Goal: Task Accomplishment & Management: Manage account settings

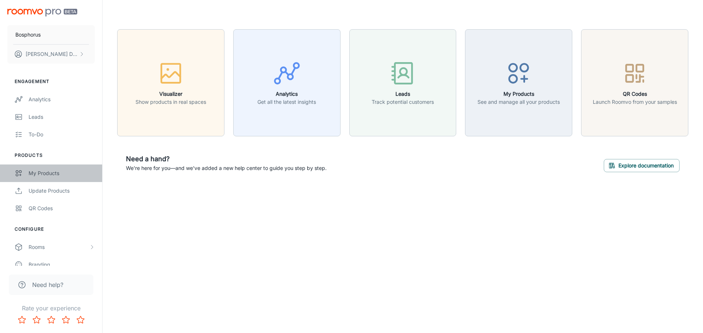
click at [40, 173] on div "My Products" at bounding box center [62, 173] width 66 height 8
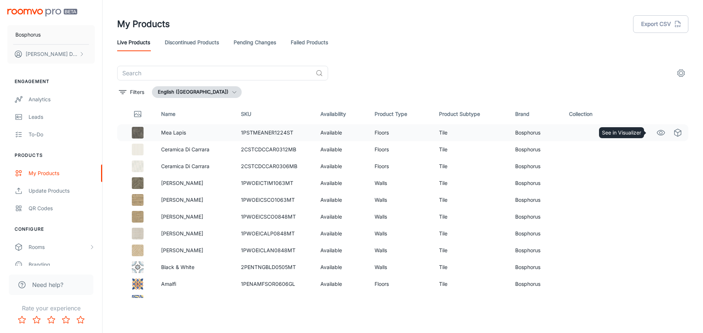
click at [657, 135] on icon "See in Visualizer" at bounding box center [661, 132] width 8 height 5
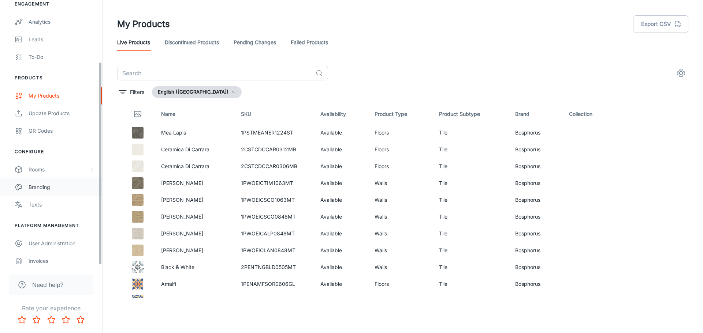
scroll to position [82, 0]
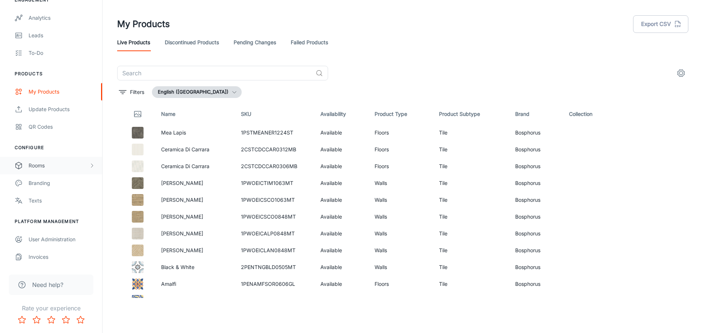
click at [93, 166] on polyline "scrollable content" at bounding box center [92, 166] width 2 height 4
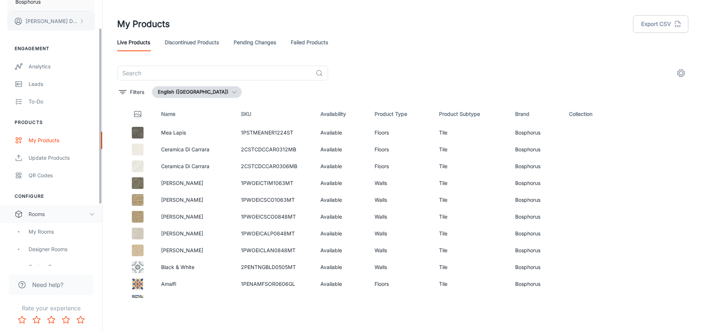
scroll to position [0, 0]
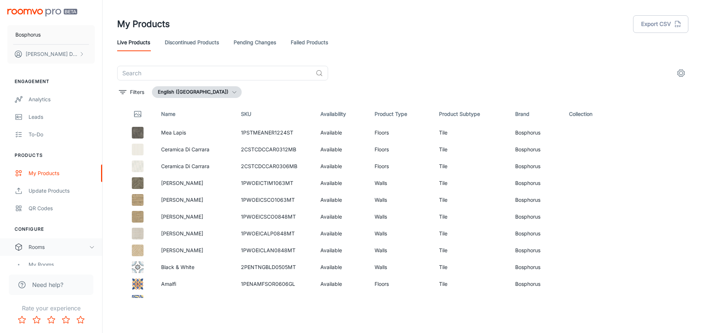
click at [427, 49] on div "Live Products Discontinued Products Pending Changes Failed Products" at bounding box center [402, 43] width 571 height 18
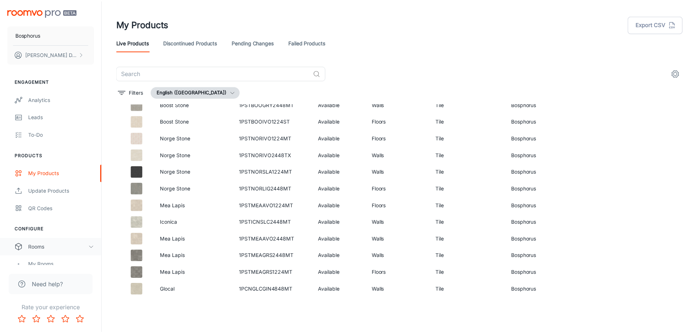
scroll to position [1997, 0]
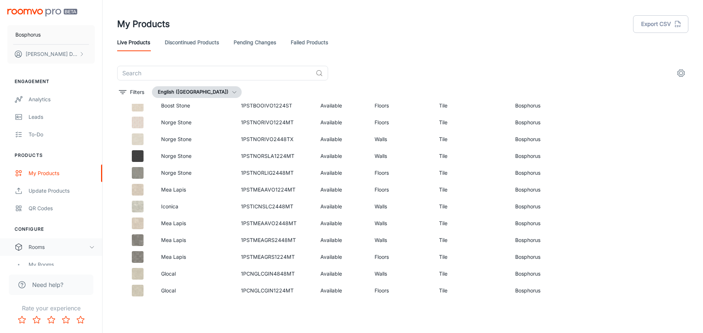
click at [419, 39] on div "Live Products Discontinued Products Pending Changes Failed Products" at bounding box center [402, 43] width 571 height 18
click at [674, 95] on div "Filters English ([GEOGRAPHIC_DATA])" at bounding box center [402, 92] width 571 height 12
click at [564, 44] on div "Live Products Discontinued Products Pending Changes Failed Products" at bounding box center [402, 43] width 571 height 18
click at [416, 44] on div "Live Products Discontinued Products Pending Changes Failed Products" at bounding box center [402, 43] width 571 height 18
click at [43, 99] on div "Analytics" at bounding box center [62, 100] width 66 height 8
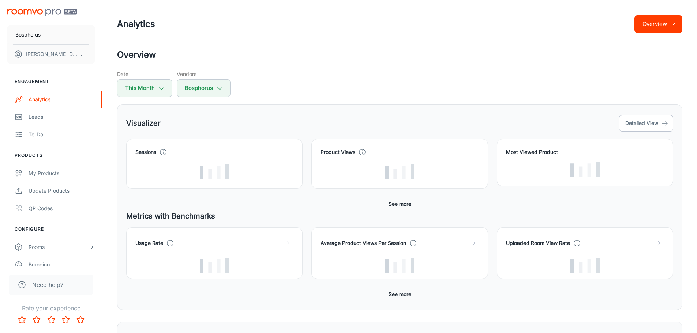
click at [308, 87] on div "Date This Month Vendors Bosphorus" at bounding box center [399, 83] width 565 height 27
click at [430, 81] on div "Date This Month Vendors Bosphorus" at bounding box center [399, 83] width 565 height 27
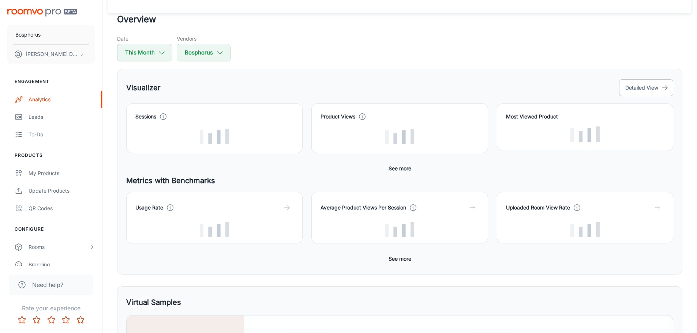
scroll to position [36, 0]
click at [369, 128] on div "Product Views" at bounding box center [400, 127] width 158 height 31
click at [349, 48] on div "Date This Month Vendors Bosphorus" at bounding box center [399, 47] width 565 height 27
click at [350, 171] on div "Sessions Product Views Most Viewed Product Conversion rate multiplier See more" at bounding box center [399, 139] width 547 height 72
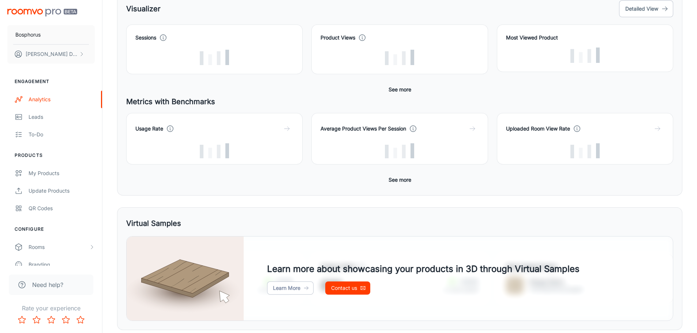
scroll to position [0, 0]
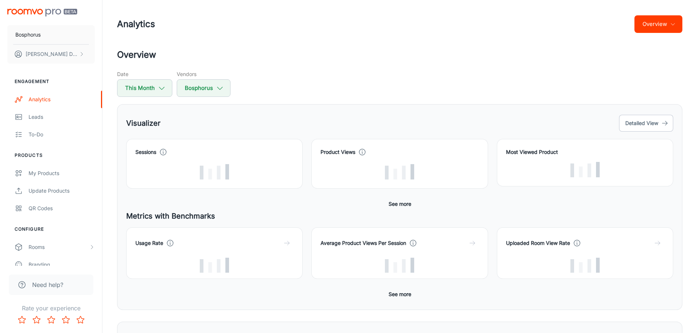
click at [359, 92] on div "Date This Month Vendors Bosphorus" at bounding box center [399, 83] width 565 height 27
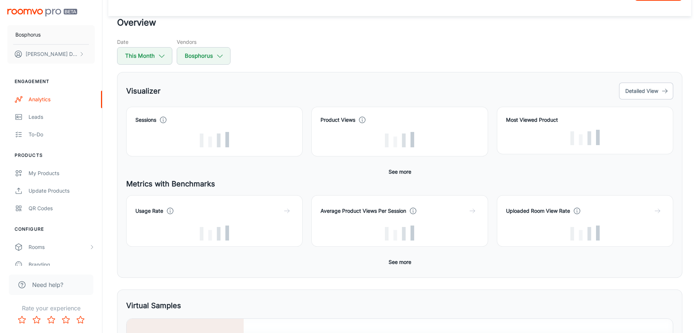
scroll to position [34, 0]
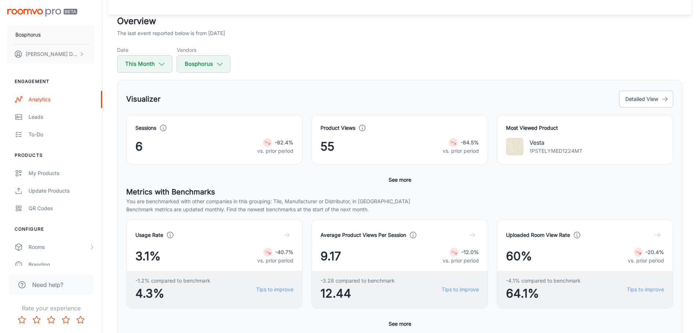
click at [364, 33] on div "The last event reported below is from 2025-09-16" at bounding box center [399, 33] width 565 height 8
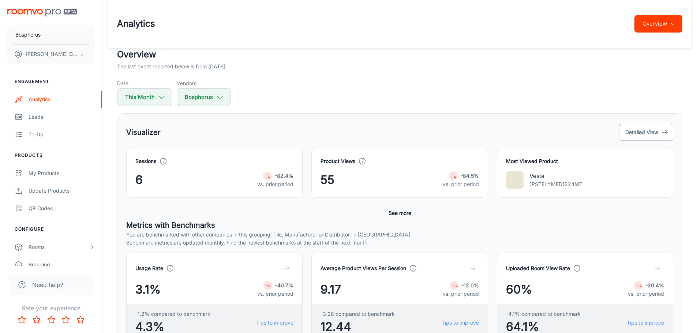
scroll to position [0, 0]
drag, startPoint x: 654, startPoint y: 0, endPoint x: 507, endPoint y: 37, distance: 151.7
click at [505, 37] on header "Analytics Overview" at bounding box center [399, 24] width 583 height 48
drag, startPoint x: 690, startPoint y: 0, endPoint x: 532, endPoint y: 22, distance: 160.0
click at [531, 22] on div "Analytics Overview" at bounding box center [399, 24] width 565 height 19
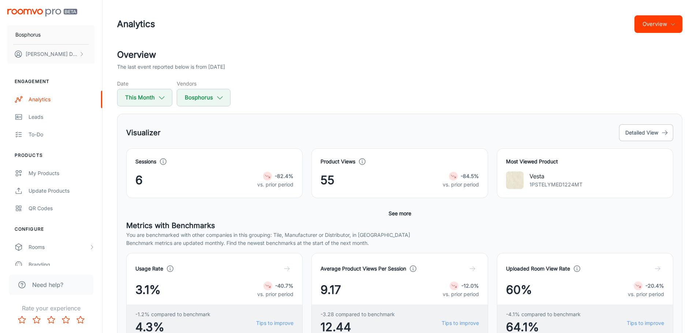
click at [570, 46] on header "Analytics Overview" at bounding box center [399, 24] width 583 height 48
click at [445, 38] on header "Analytics Overview" at bounding box center [399, 24] width 583 height 48
click at [79, 51] on icon "scrollable content" at bounding box center [82, 54] width 6 height 6
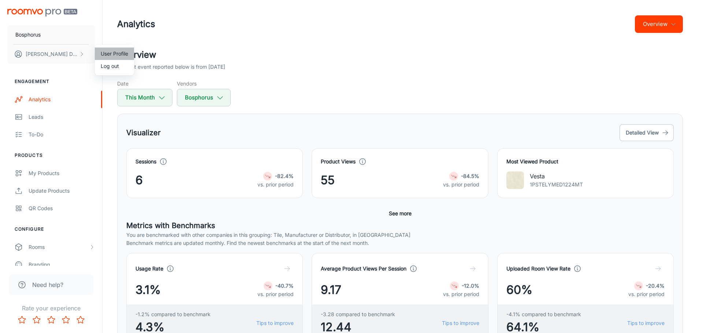
click at [120, 55] on li "User Profile" at bounding box center [114, 54] width 39 height 12
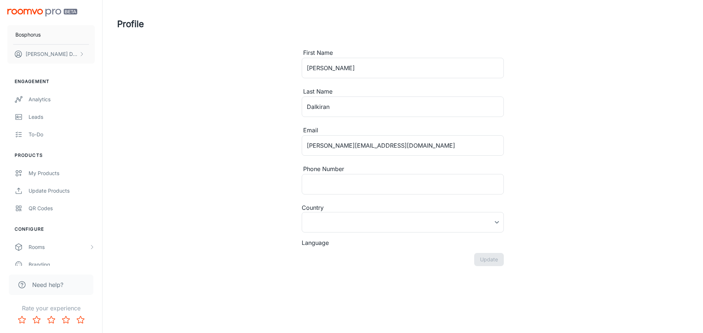
type input "United States"
click at [172, 61] on div "Profile First Name Ahmet ​ Last Name Dalkiran ​ Email ahmet@bosphorusimports.co…" at bounding box center [399, 155] width 583 height 310
click at [544, 102] on div "Profile First Name Ahmet ​ Last Name Dalkiran ​ Email ahmet@bosphorusimports.co…" at bounding box center [399, 155] width 583 height 310
click at [199, 82] on div "Profile First Name Ahmet ​ Last Name Dalkiran ​ Email ahmet@bosphorusimports.co…" at bounding box center [399, 155] width 583 height 310
click at [186, 175] on div "Profile First Name Ahmet ​ Last Name Dalkiran ​ Email ahmet@bosphorusimports.co…" at bounding box center [399, 155] width 583 height 310
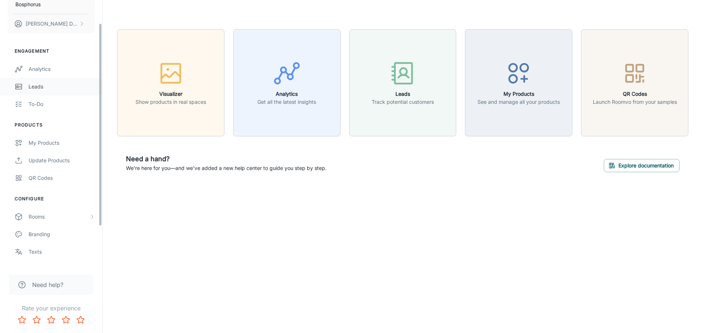
scroll to position [82, 0]
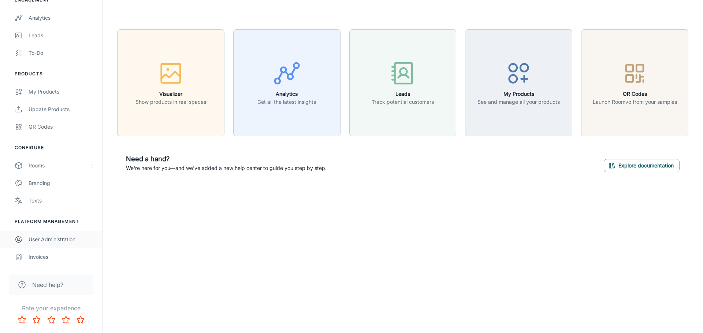
click at [51, 240] on div "User Administration" at bounding box center [62, 240] width 66 height 8
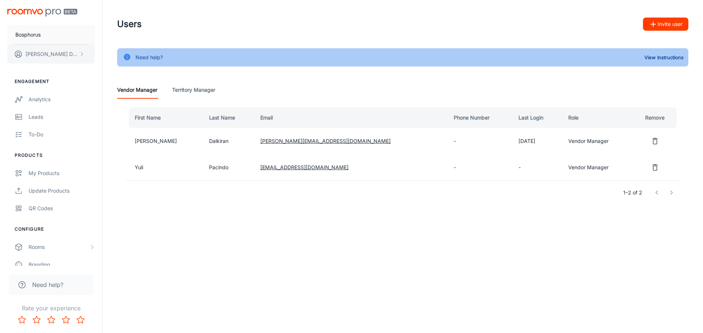
click at [44, 52] on p "Ahmet Dalkiran" at bounding box center [52, 54] width 52 height 8
click at [110, 64] on li "Log out" at bounding box center [114, 66] width 39 height 12
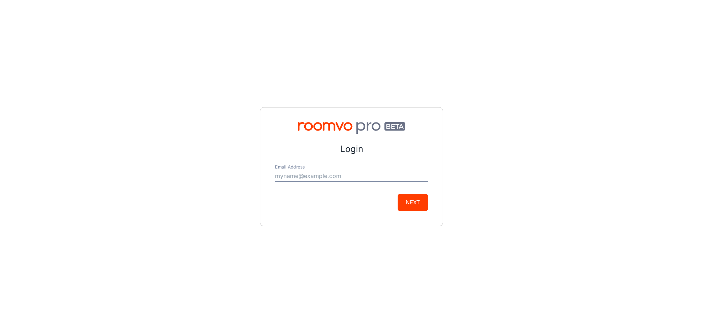
click at [324, 176] on input "Email Address" at bounding box center [351, 177] width 153 height 12
type input "ahmet@bosphorusimports.com"
click at [411, 205] on button "Next" at bounding box center [412, 203] width 30 height 18
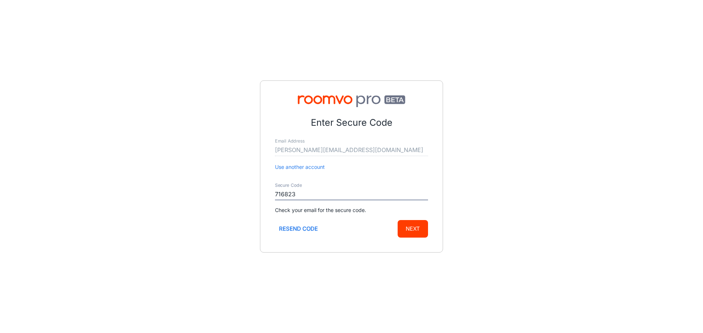
type input "716823"
click at [411, 230] on button "Next" at bounding box center [412, 229] width 30 height 18
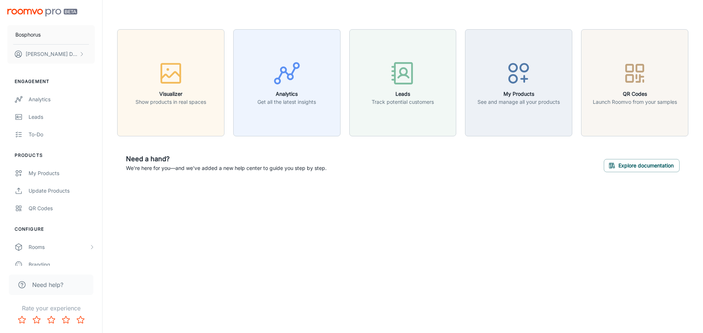
click at [409, 236] on div "Bosphorus Ahmet Dalkiran Engagement Analytics Leads To-do Products My Products …" at bounding box center [351, 166] width 703 height 333
click at [44, 59] on button "Ahmet Dalkiran" at bounding box center [50, 54] width 87 height 19
click at [197, 247] on div at bounding box center [351, 166] width 703 height 333
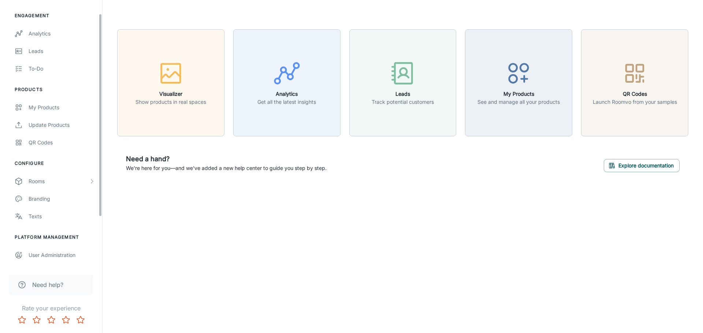
scroll to position [82, 0]
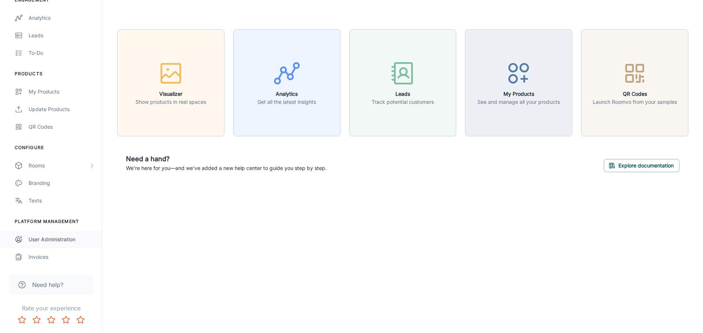
click at [68, 241] on div "User Administration" at bounding box center [62, 240] width 66 height 8
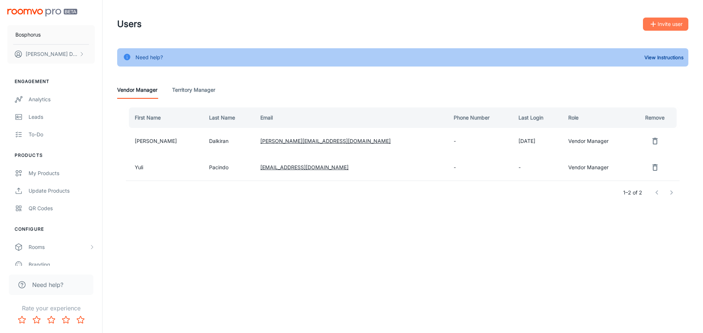
click at [670, 18] on button "Invite user" at bounding box center [665, 24] width 45 height 13
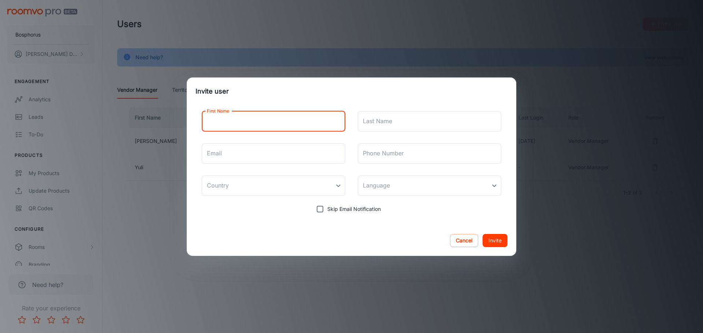
click at [290, 126] on input "First Name" at bounding box center [273, 121] width 143 height 20
type input "Berat"
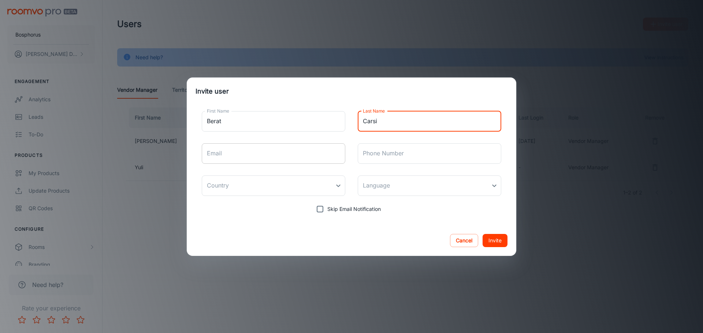
type input "Carsi"
click at [287, 156] on input "Email" at bounding box center [273, 153] width 143 height 20
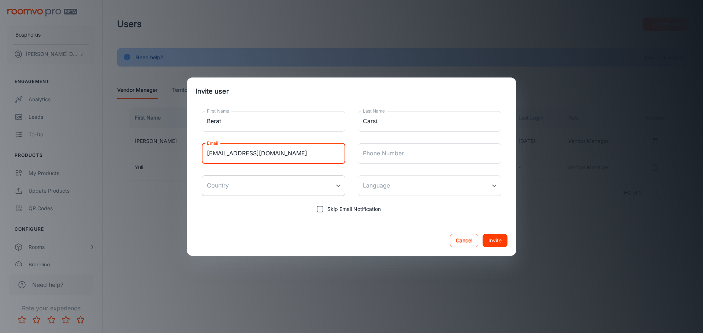
type input "berat@cabitas.com"
click at [323, 189] on body "Bosphorus Ahmet Dalkiran Engagement Analytics Leads To-do Products My Products …" at bounding box center [351, 166] width 703 height 333
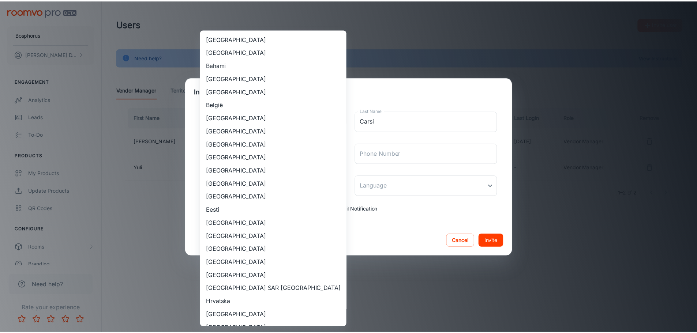
scroll to position [559, 0]
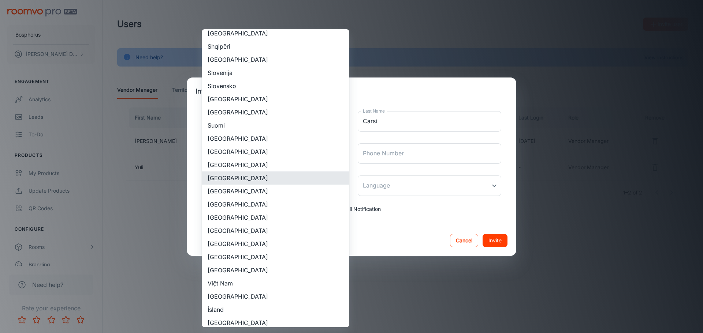
click at [253, 220] on li "Türkiye" at bounding box center [275, 217] width 147 height 13
type input "Türkiye"
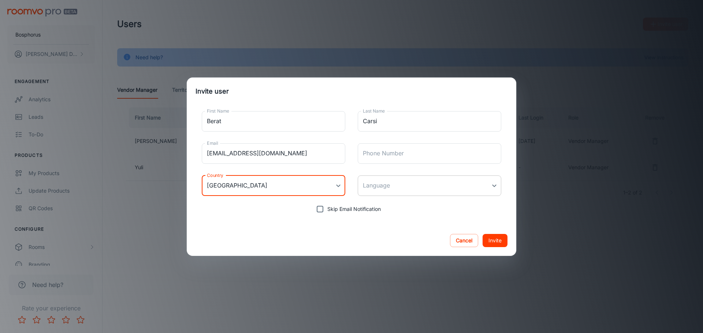
click at [429, 185] on body "Bosphorus Ahmet Dalkiran Engagement Analytics Leads To-do Products My Products …" at bounding box center [351, 166] width 703 height 333
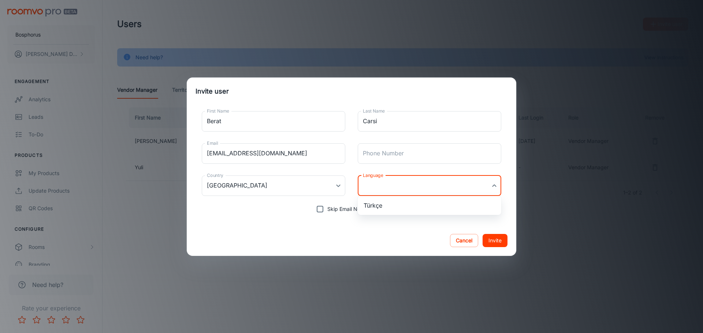
click at [397, 209] on li "Türkçe" at bounding box center [429, 205] width 143 height 13
type input "tr-tr"
click at [402, 184] on body "Bosphorus Ahmet Dalkiran Engagement Analytics Leads To-do Products My Products …" at bounding box center [351, 166] width 703 height 333
click at [401, 183] on div at bounding box center [351, 166] width 703 height 333
click at [490, 238] on button "Invite" at bounding box center [494, 240] width 25 height 13
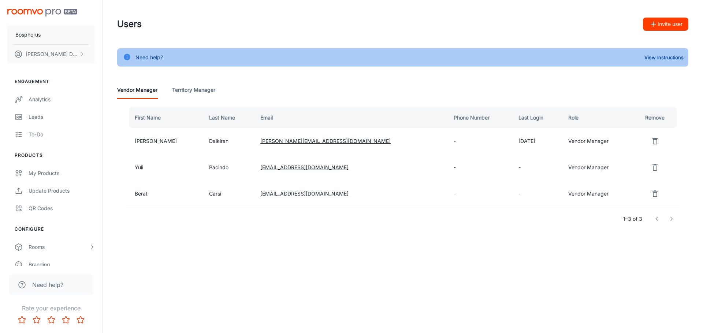
click at [365, 246] on div "Users Invite user Need help? View Instructions Vendor Manager Territory Manager…" at bounding box center [402, 134] width 600 height 269
click at [307, 250] on div "Users Invite user Need help? View Instructions Vendor Manager Territory Manager…" at bounding box center [402, 134] width 600 height 269
click at [284, 27] on div "Users Invite user" at bounding box center [402, 24] width 571 height 19
click at [58, 97] on div "Analytics" at bounding box center [62, 100] width 66 height 8
